Goal: Task Accomplishment & Management: Manage account settings

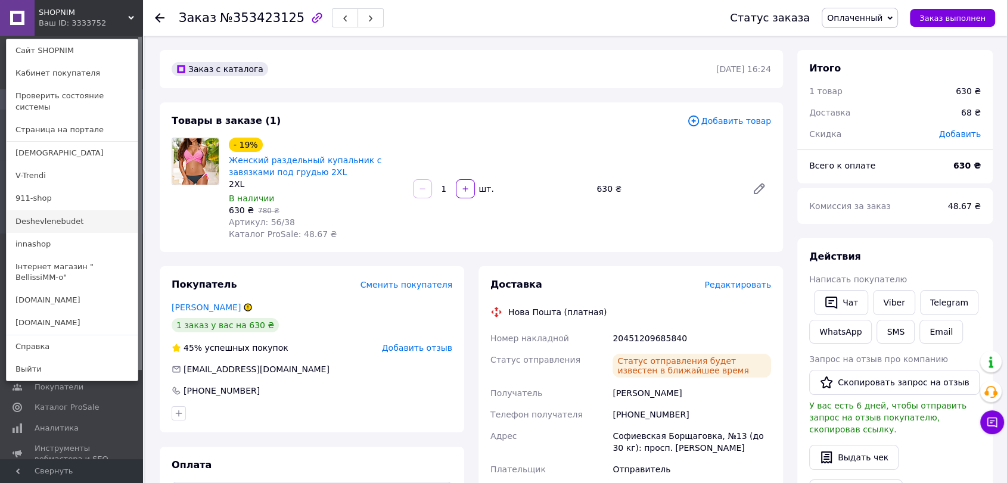
click at [68, 210] on link "Deshevlenebudet" at bounding box center [72, 221] width 131 height 23
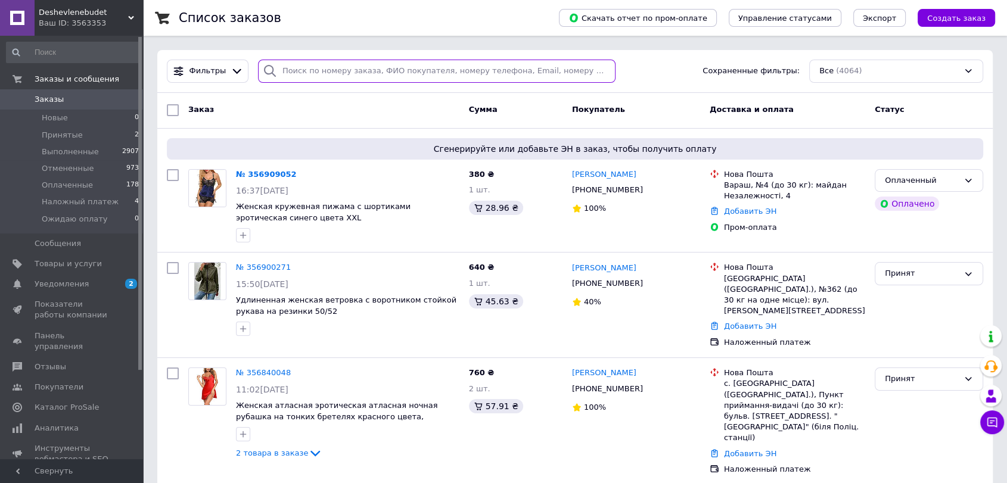
click at [302, 66] on input "search" at bounding box center [436, 71] width 357 height 23
paste input "380971283158"
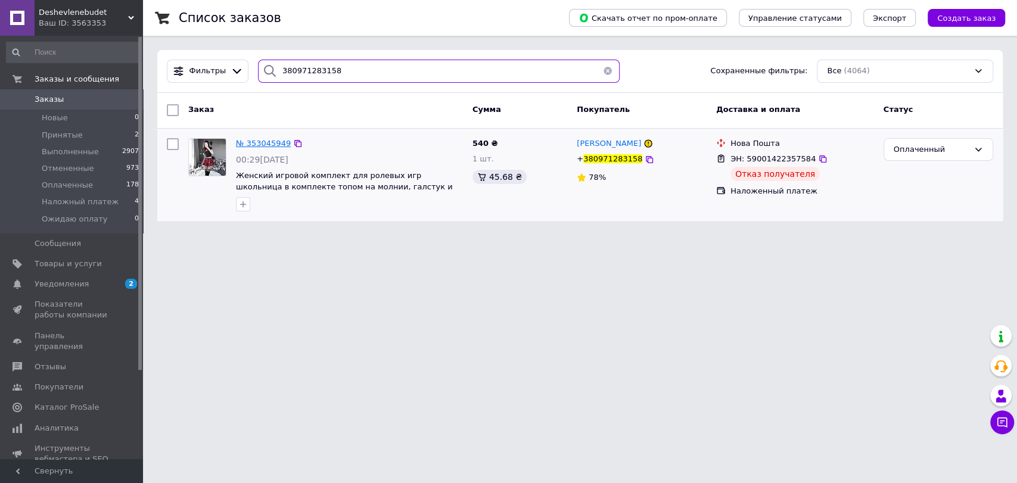
type input "380971283158"
click at [268, 144] on span "№ 353045949" at bounding box center [263, 143] width 55 height 9
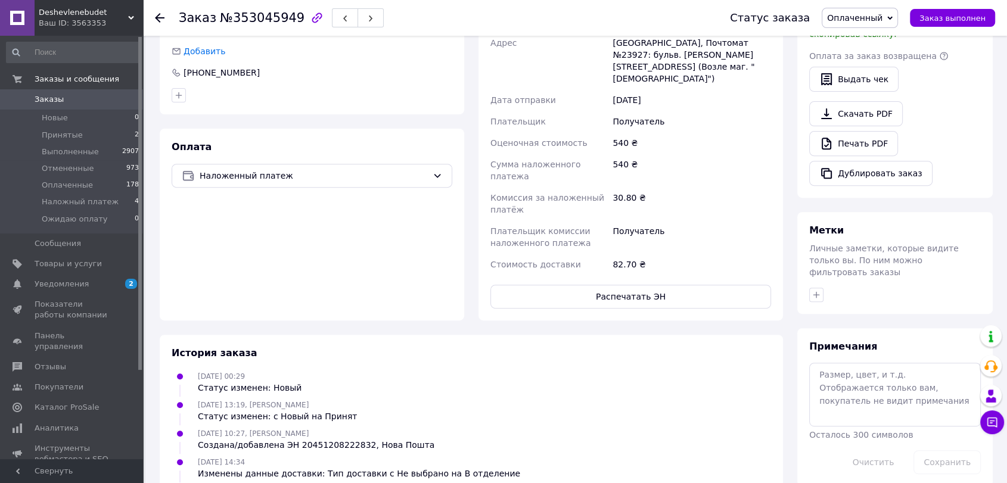
scroll to position [551, 0]
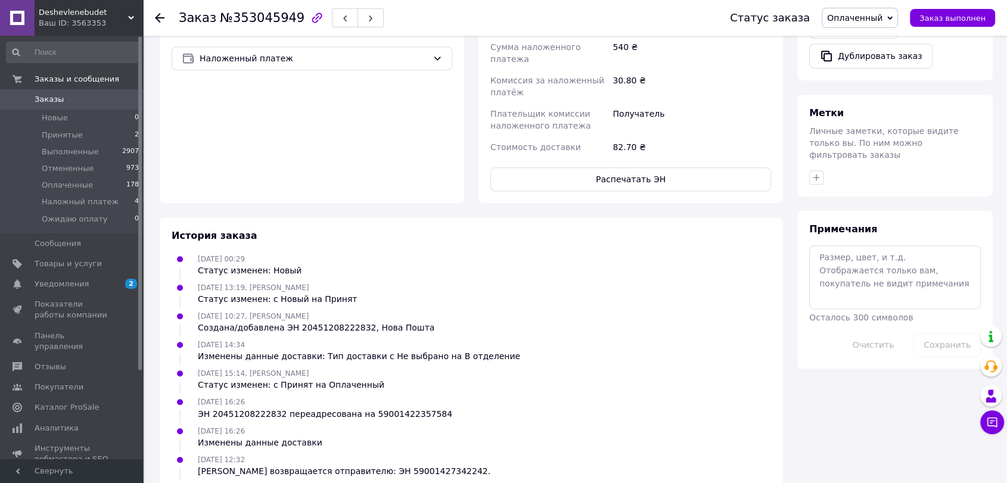
click at [67, 95] on span "Заказы" at bounding box center [73, 99] width 76 height 11
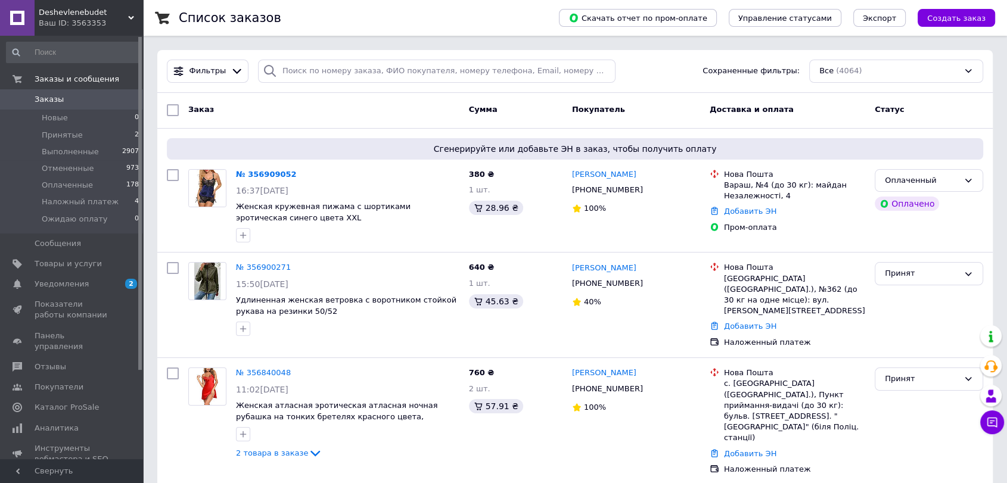
click at [60, 15] on span "Deshevlenebudet" at bounding box center [83, 12] width 89 height 11
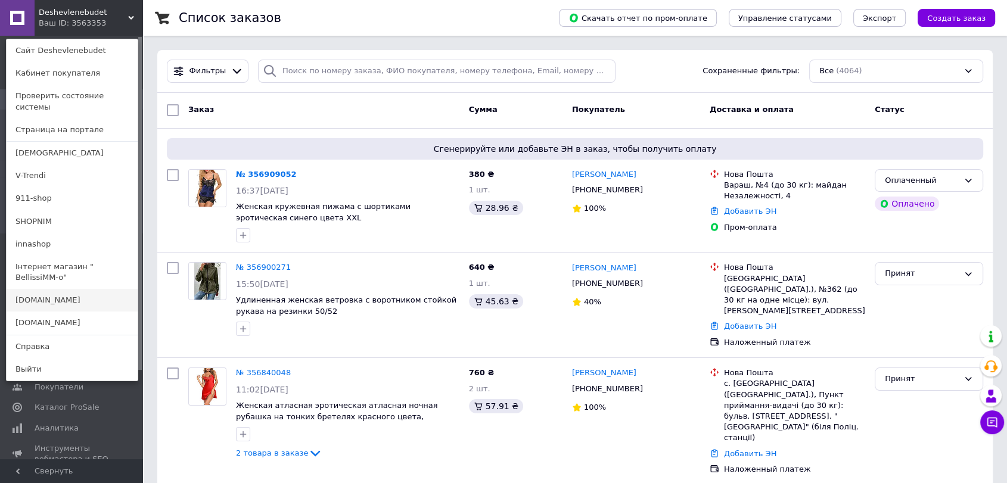
click at [46, 289] on link "[DOMAIN_NAME]" at bounding box center [72, 300] width 131 height 23
